Goal: Task Accomplishment & Management: Manage account settings

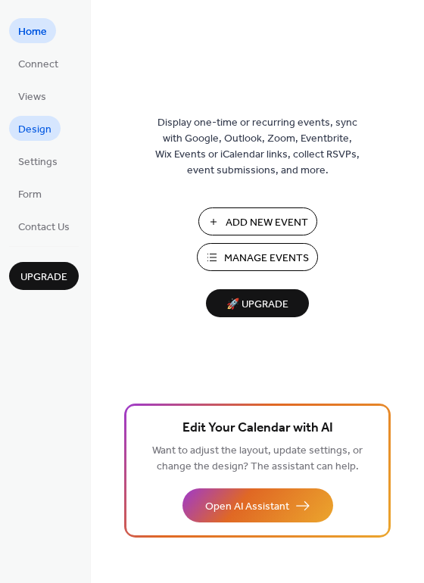
click at [32, 126] on span "Design" at bounding box center [34, 130] width 33 height 16
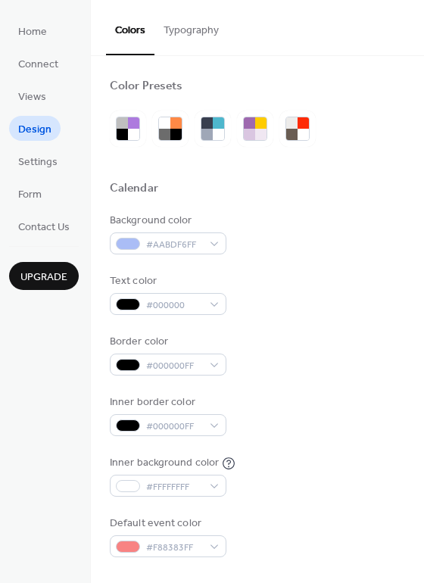
click at [189, 29] on button "Typography" at bounding box center [191, 27] width 73 height 54
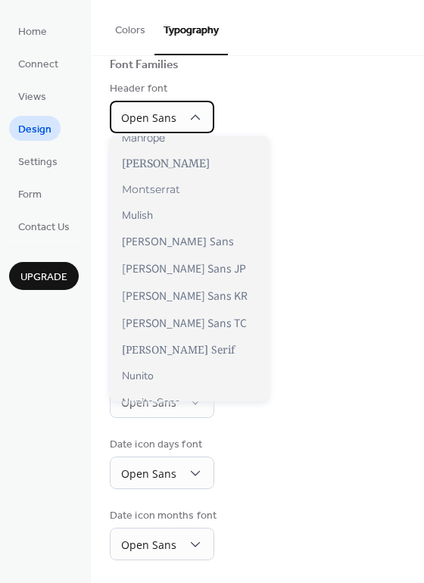
scroll to position [609, 0]
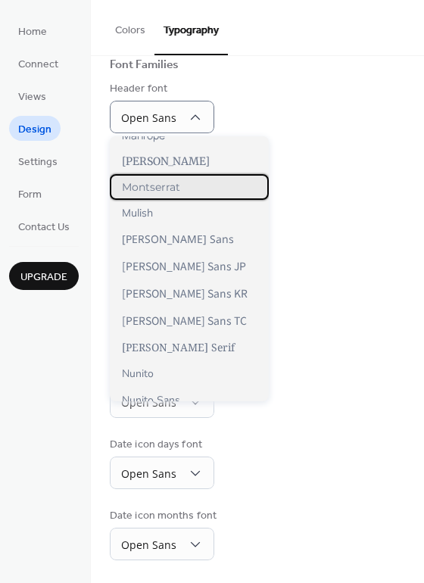
click at [164, 180] on span "Montserrat" at bounding box center [151, 187] width 58 height 14
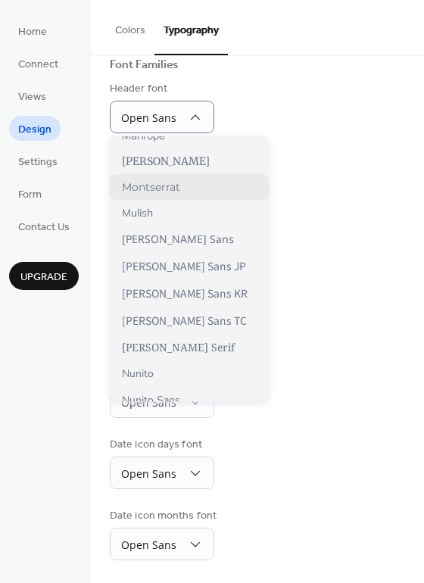
scroll to position [110, 0]
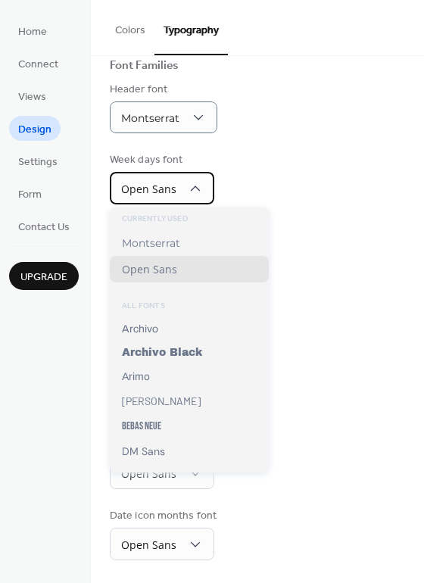
click at [164, 187] on span "Open Sans" at bounding box center [148, 189] width 55 height 14
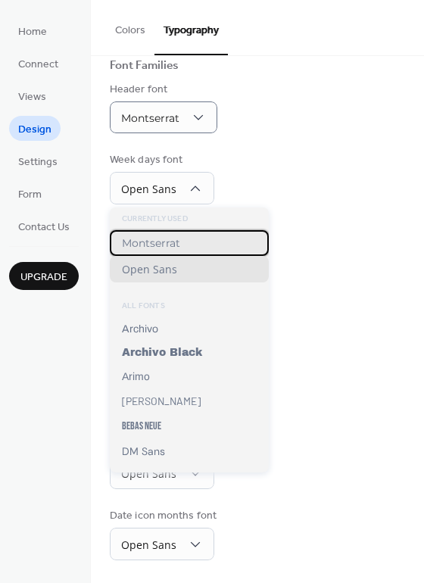
click at [163, 245] on span "Montserrat" at bounding box center [151, 243] width 58 height 14
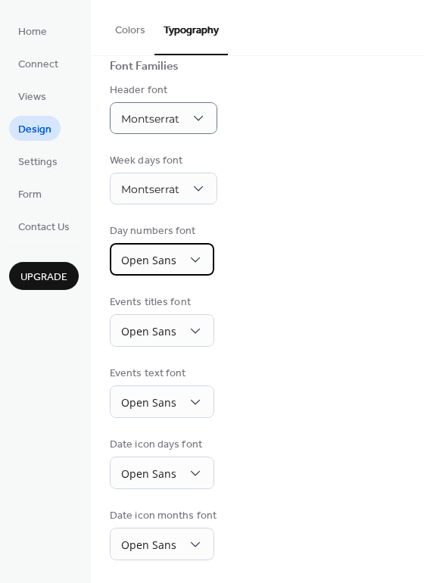
click at [161, 264] on span "Open Sans" at bounding box center [148, 260] width 55 height 14
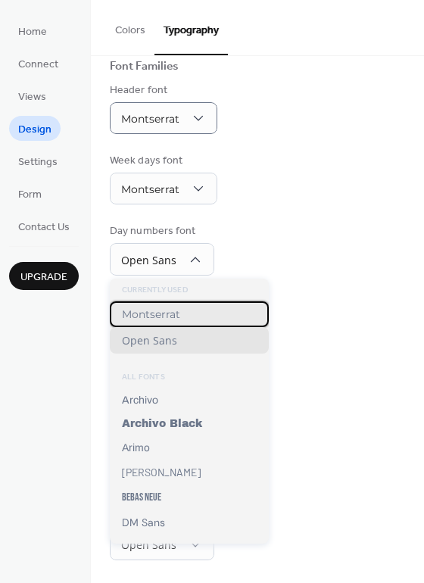
click at [161, 311] on span "Montserrat" at bounding box center [151, 315] width 58 height 14
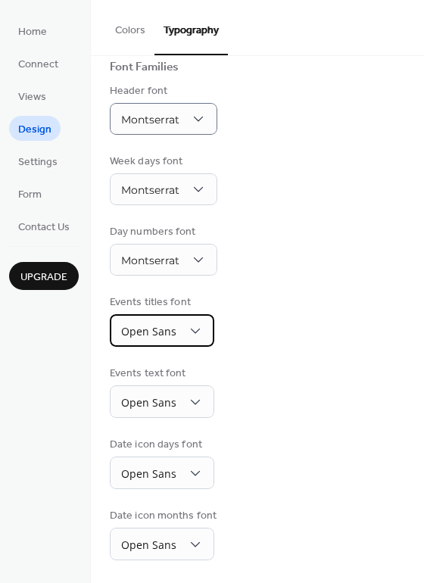
click at [164, 330] on span "Open Sans" at bounding box center [148, 331] width 55 height 14
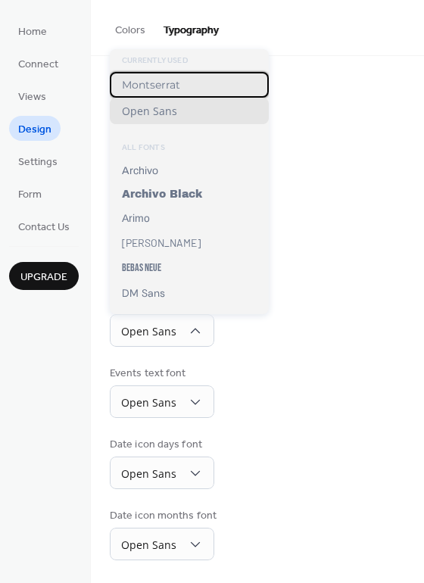
click at [164, 81] on span "Montserrat" at bounding box center [151, 85] width 58 height 14
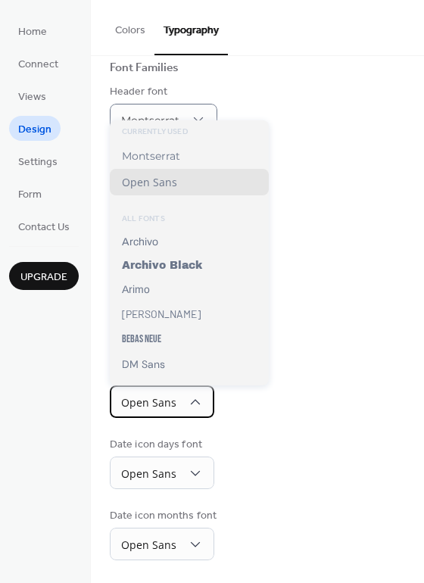
click at [180, 402] on div "Open Sans" at bounding box center [162, 402] width 105 height 33
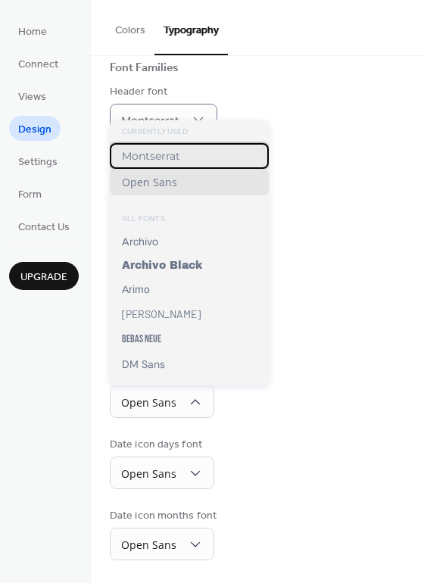
click at [169, 164] on div "Montserrat" at bounding box center [189, 156] width 159 height 26
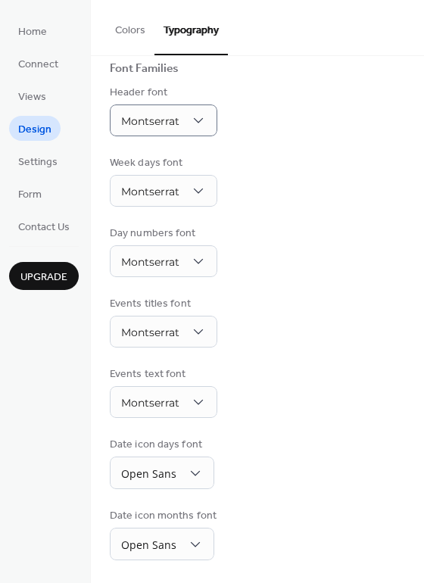
scroll to position [108, 0]
click at [180, 461] on div "Open Sans" at bounding box center [162, 473] width 105 height 33
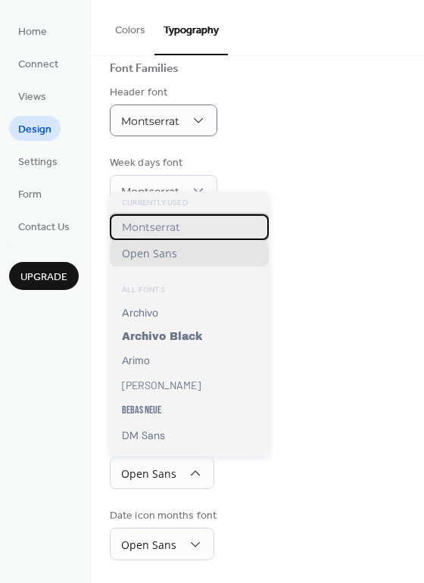
click at [166, 230] on span "Montserrat" at bounding box center [151, 227] width 58 height 14
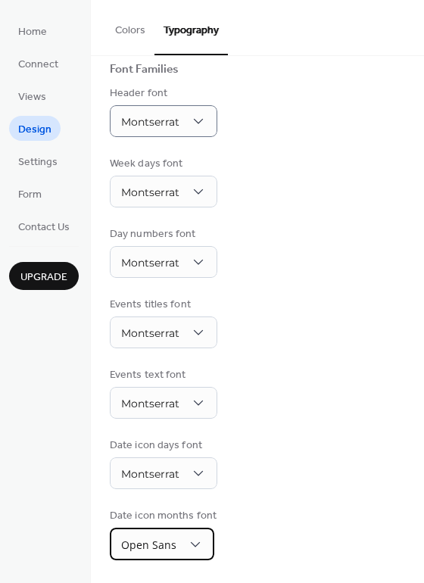
click at [188, 536] on div "Open Sans" at bounding box center [162, 544] width 105 height 33
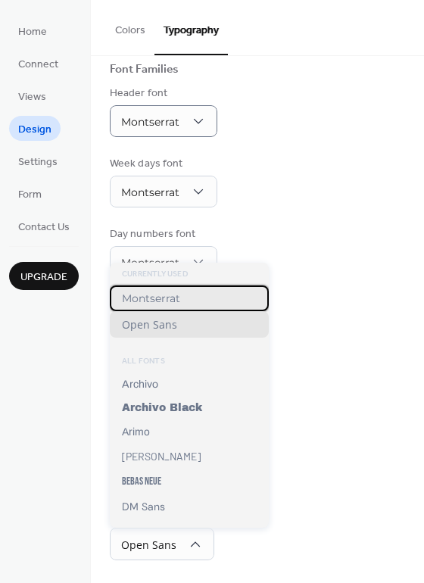
click at [165, 299] on span "Montserrat" at bounding box center [151, 299] width 58 height 14
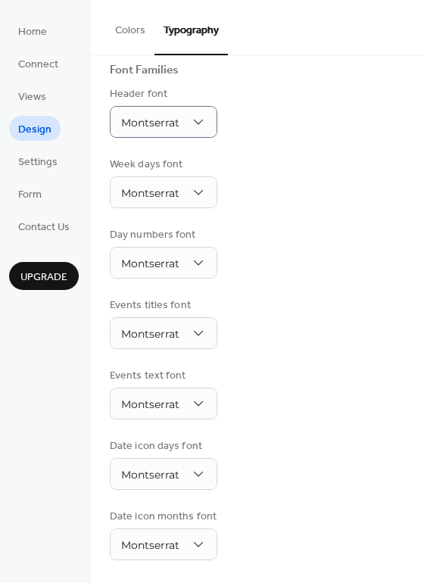
scroll to position [0, 0]
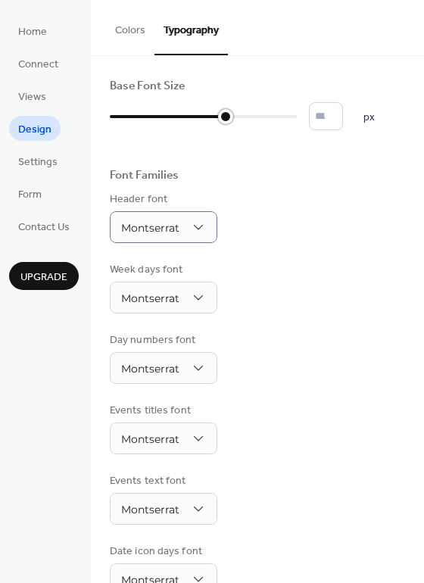
drag, startPoint x: 117, startPoint y: 117, endPoint x: 220, endPoint y: 127, distance: 103.5
click at [220, 127] on div at bounding box center [168, 117] width 116 height 24
type input "**"
click at [247, 122] on div at bounding box center [247, 116] width 15 height 15
